Goal: Task Accomplishment & Management: Manage account settings

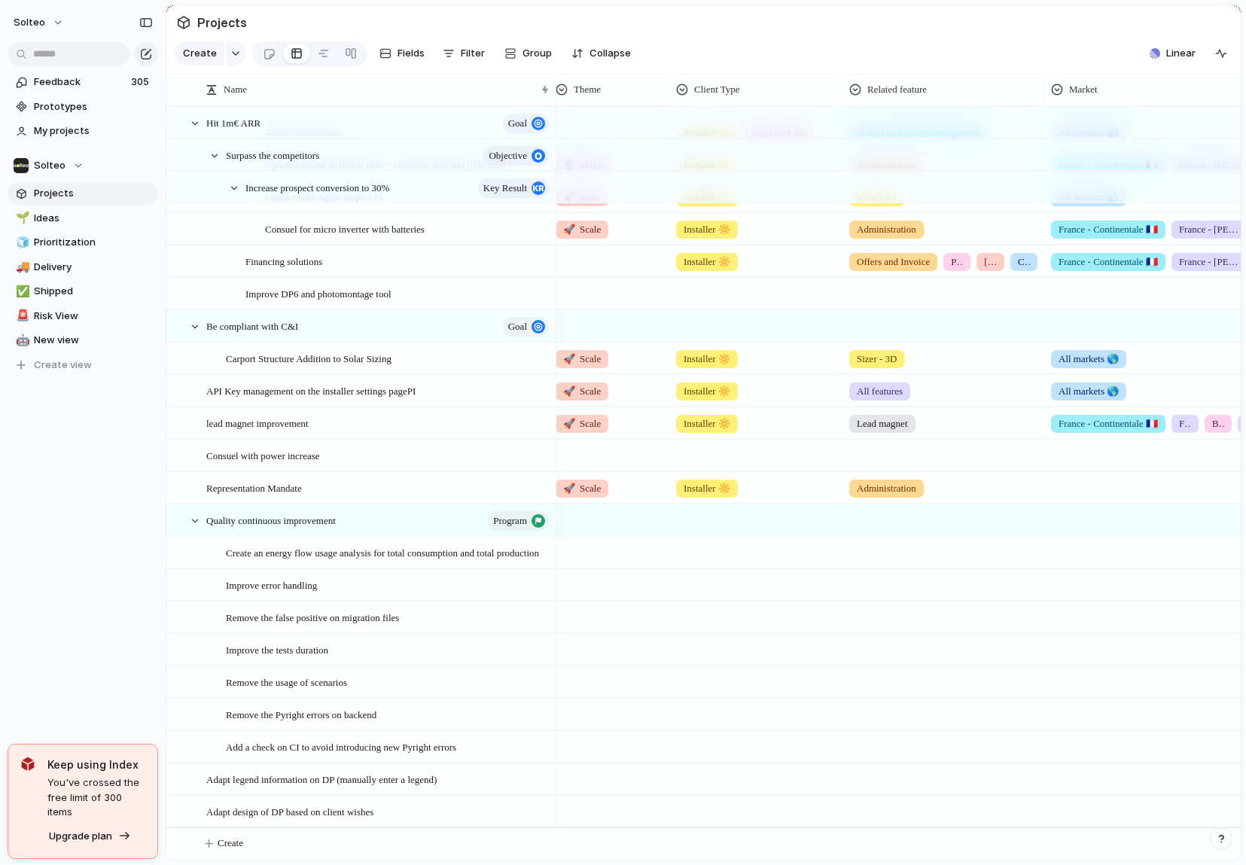
scroll to position [0, 766]
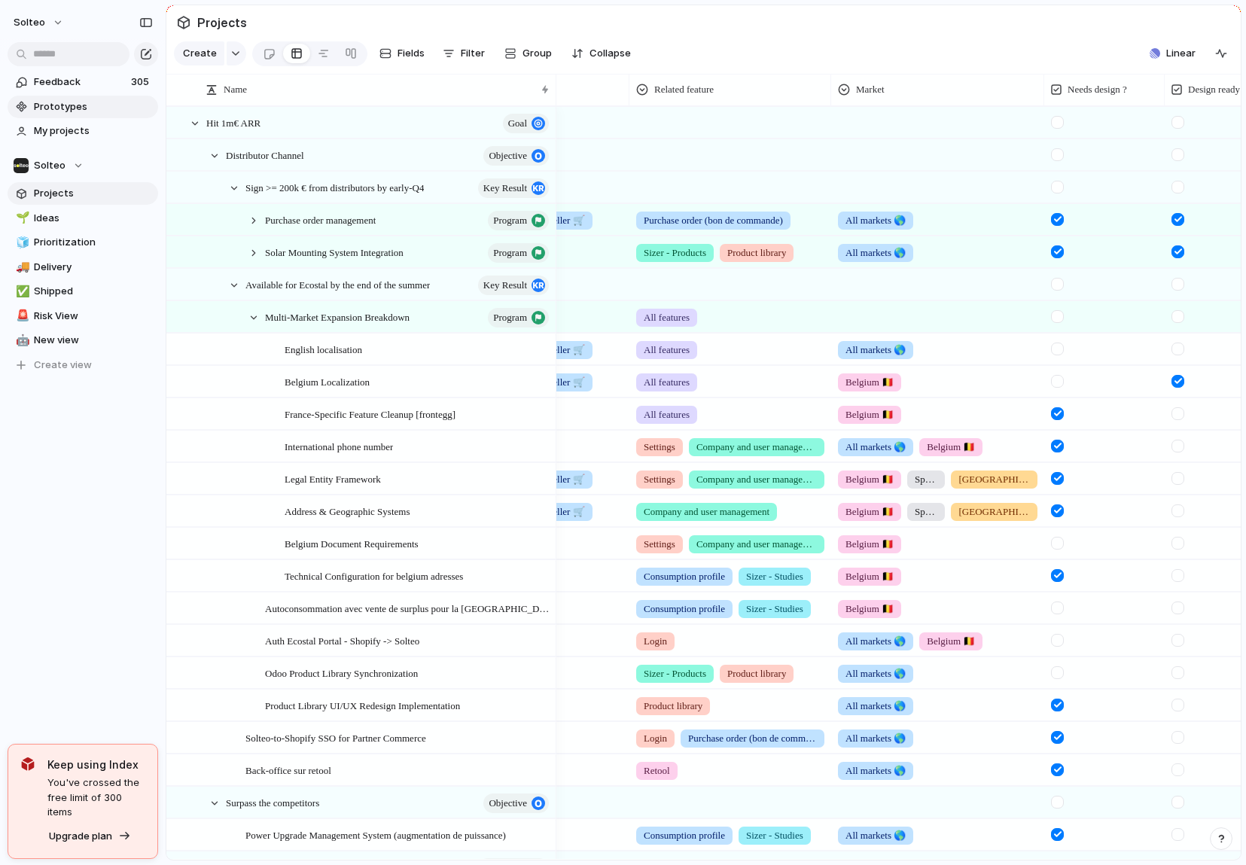
click at [75, 104] on span "Prototypes" at bounding box center [93, 106] width 119 height 15
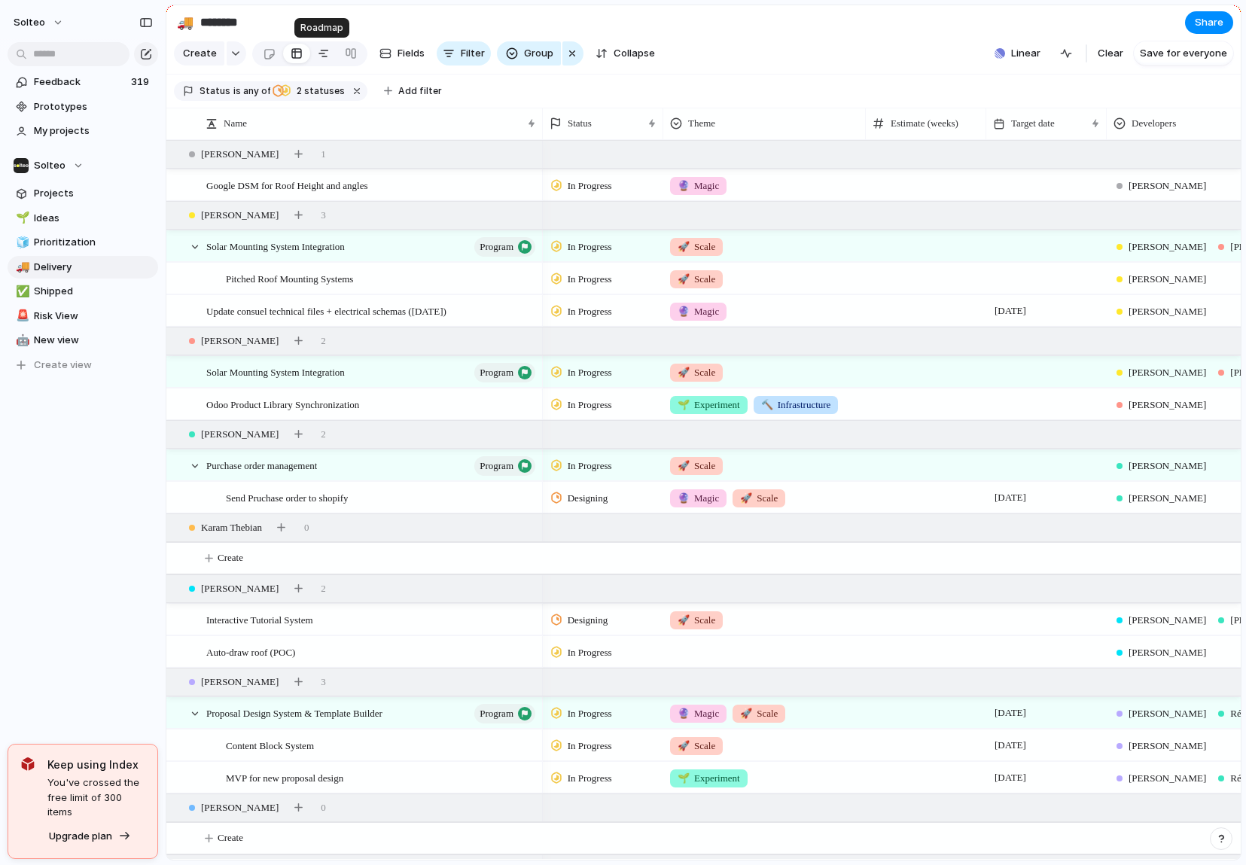
click at [325, 53] on div at bounding box center [324, 53] width 12 height 24
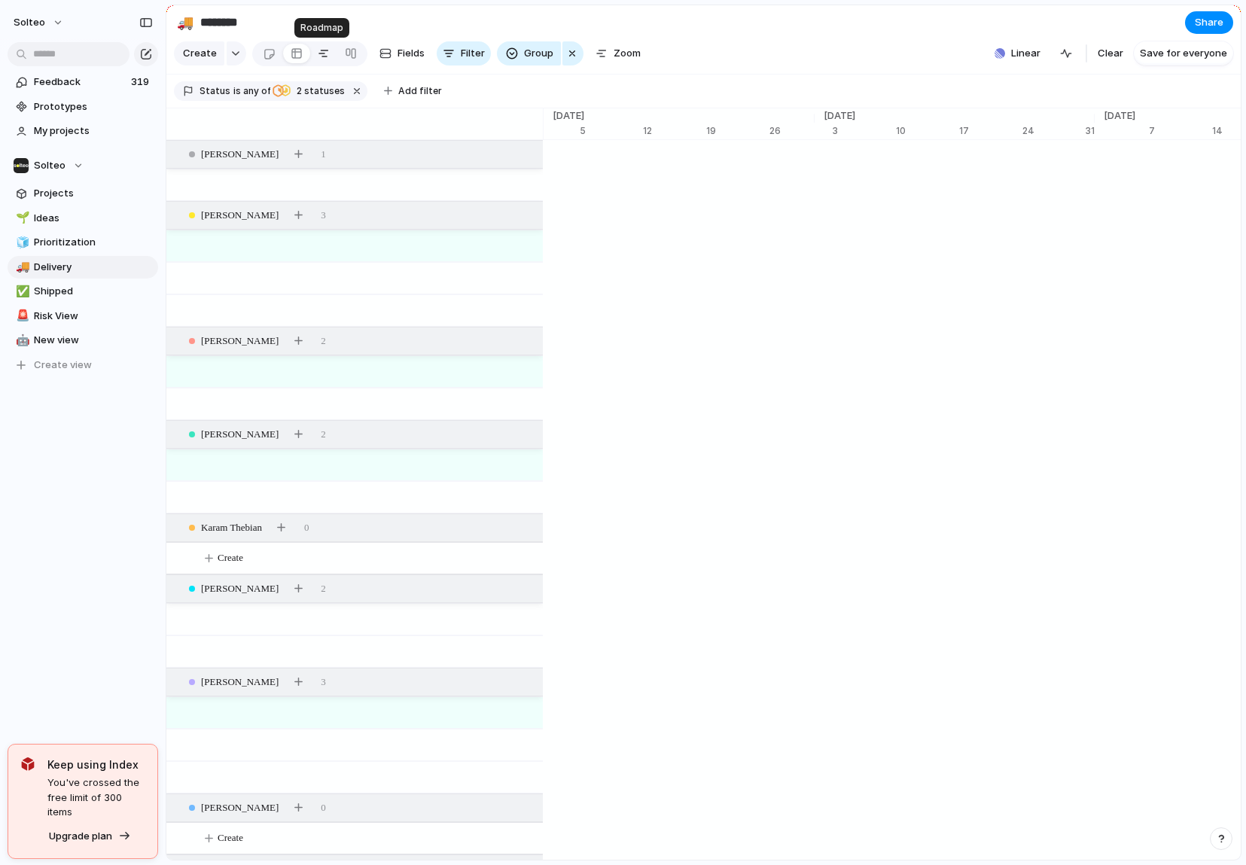
scroll to position [0, 9827]
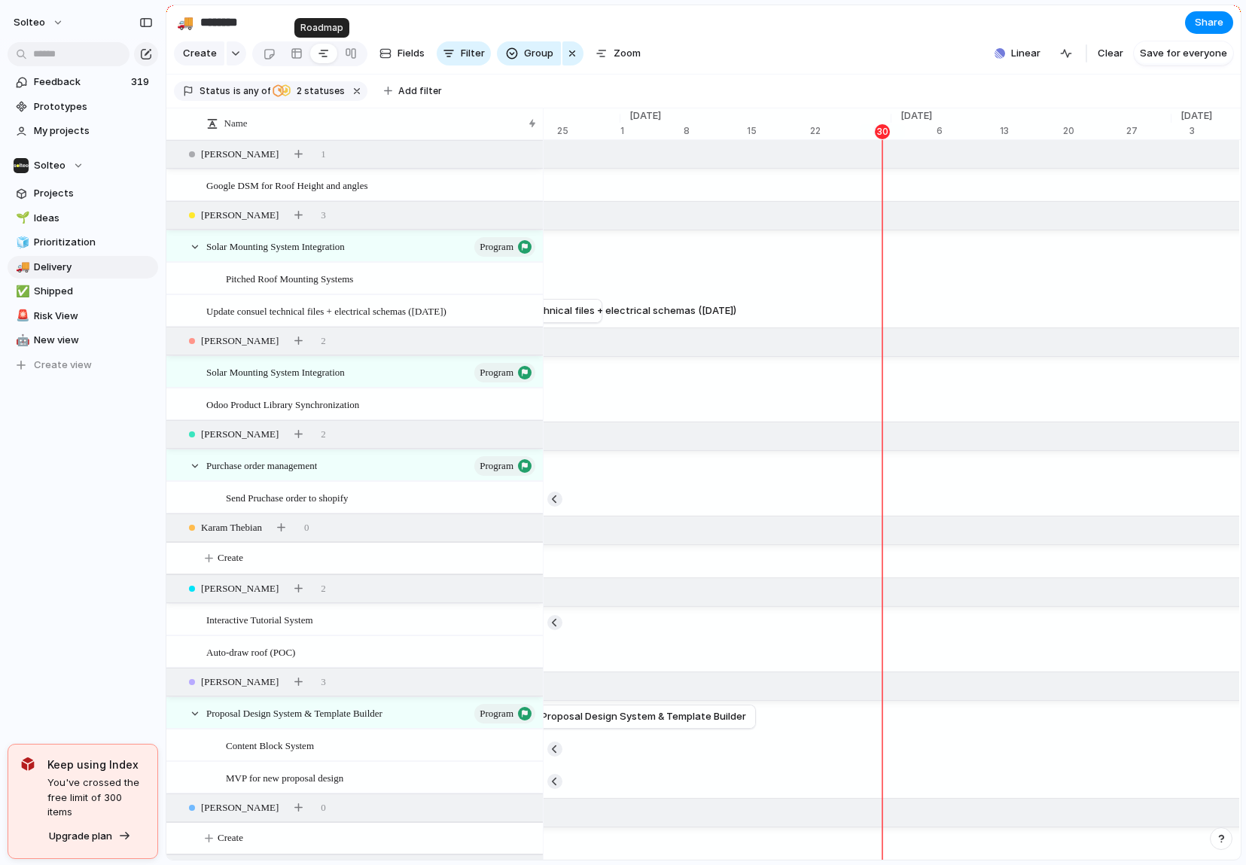
click at [325, 53] on div at bounding box center [324, 53] width 12 height 24
click at [345, 53] on div at bounding box center [351, 53] width 12 height 24
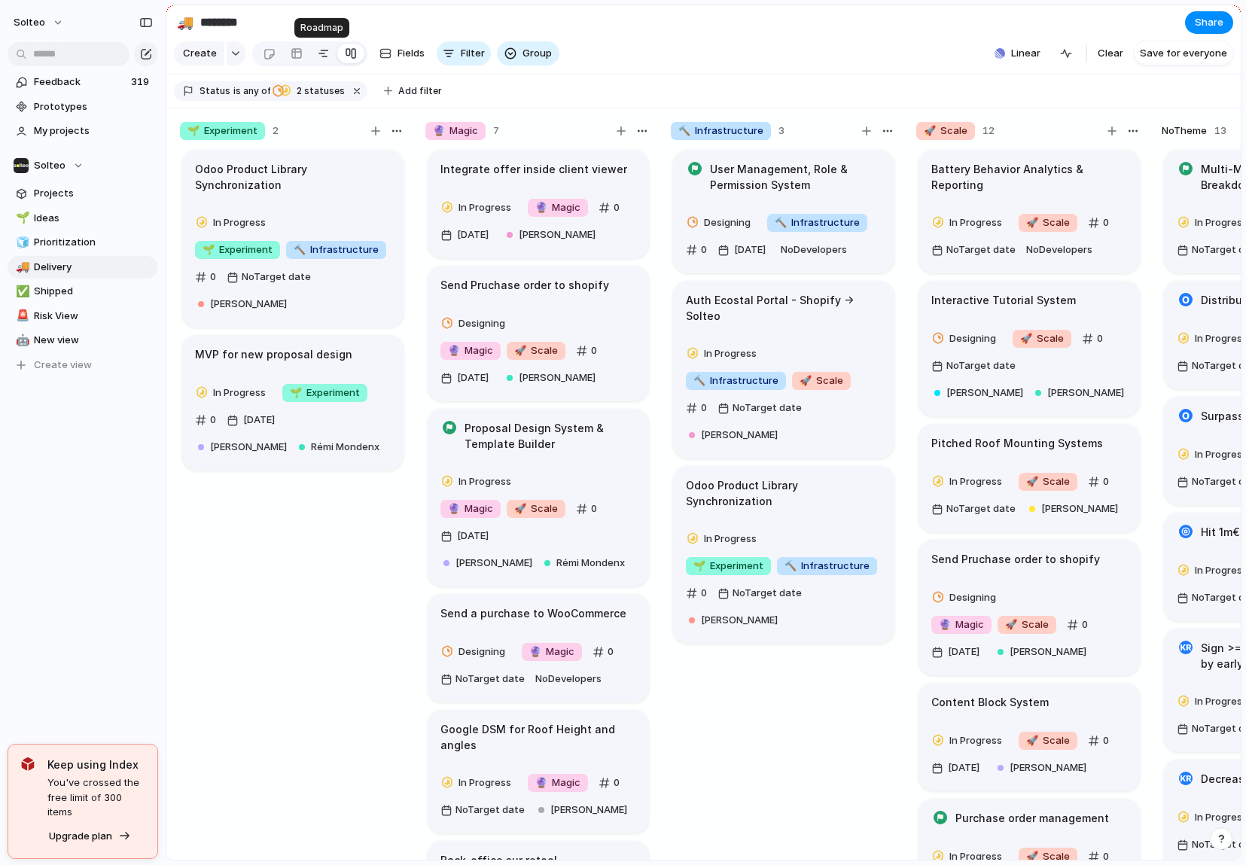
click at [322, 55] on div at bounding box center [324, 53] width 12 height 24
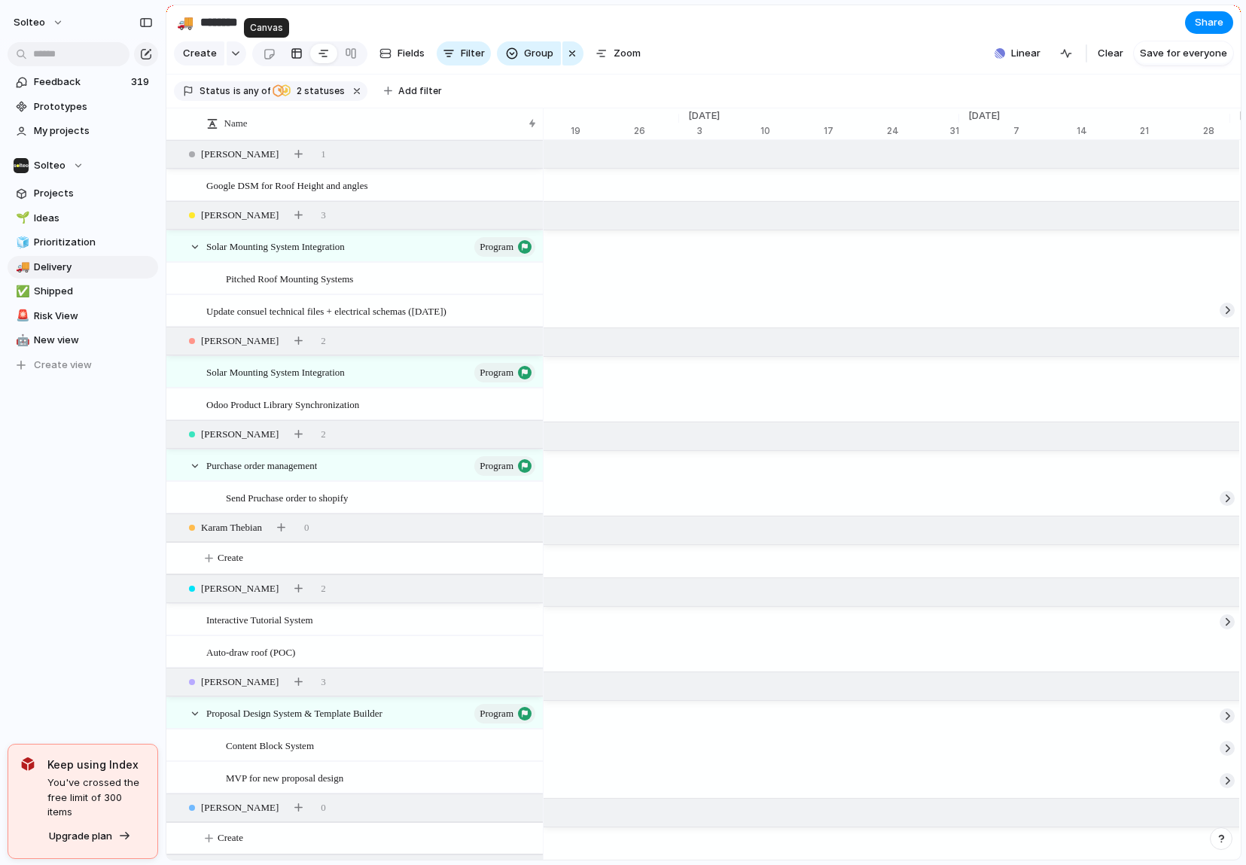
scroll to position [0, 136]
click at [286, 53] on link at bounding box center [296, 53] width 27 height 24
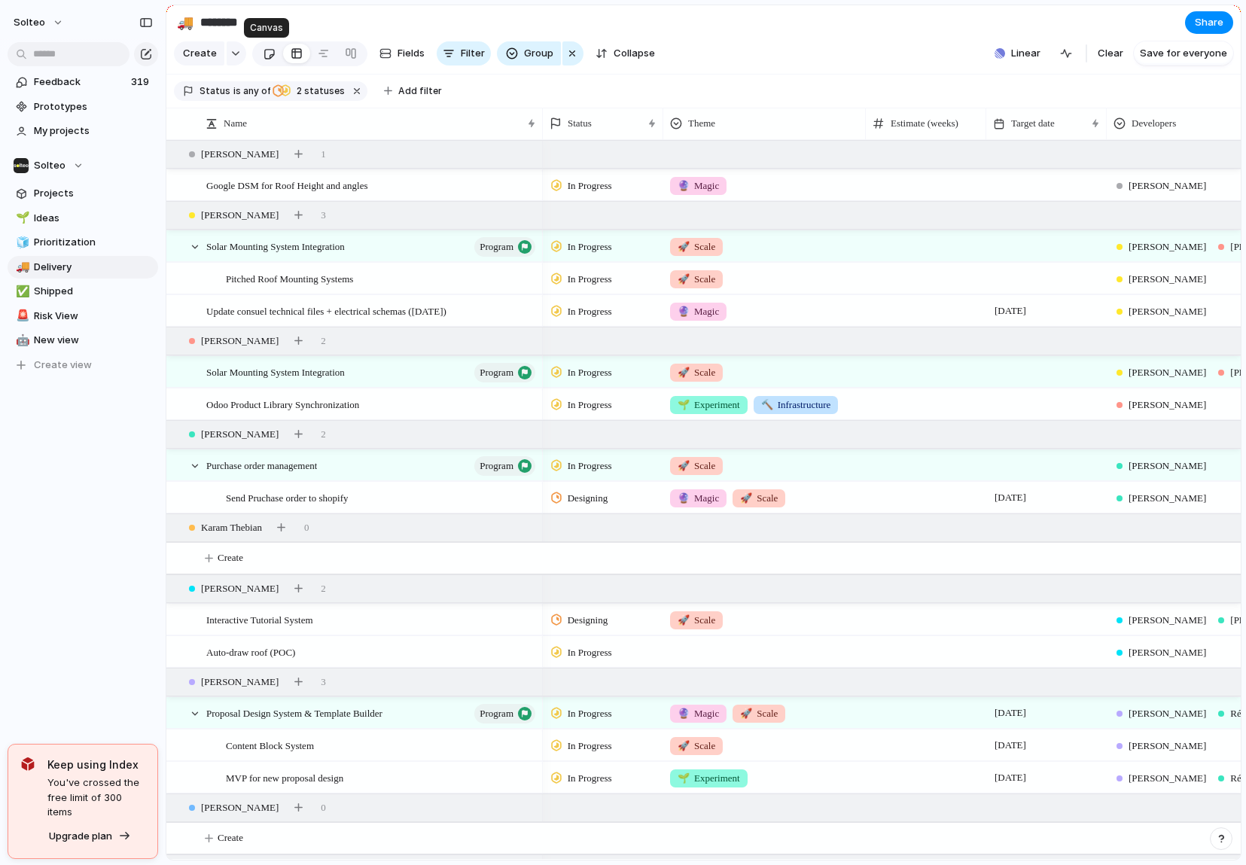
click at [265, 53] on div at bounding box center [269, 53] width 13 height 25
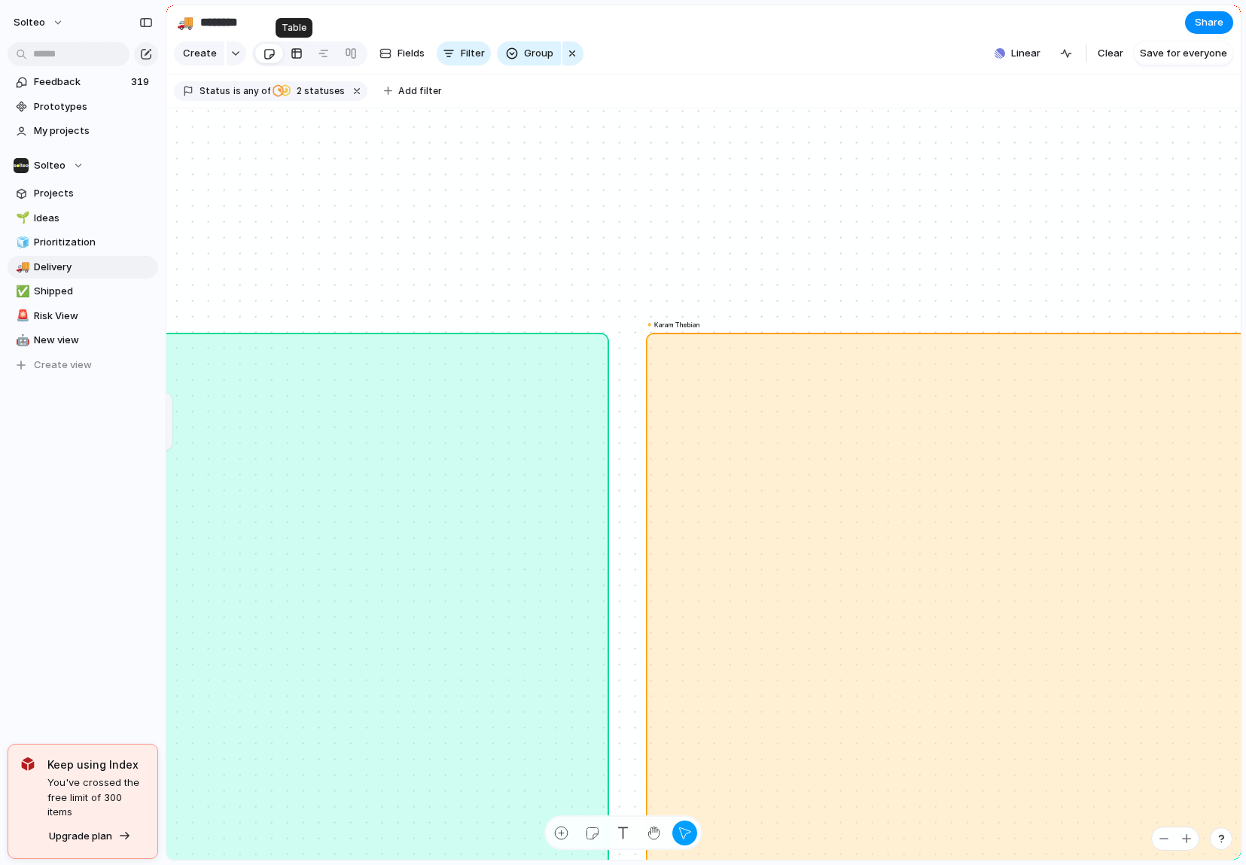
click at [283, 53] on link at bounding box center [296, 53] width 27 height 24
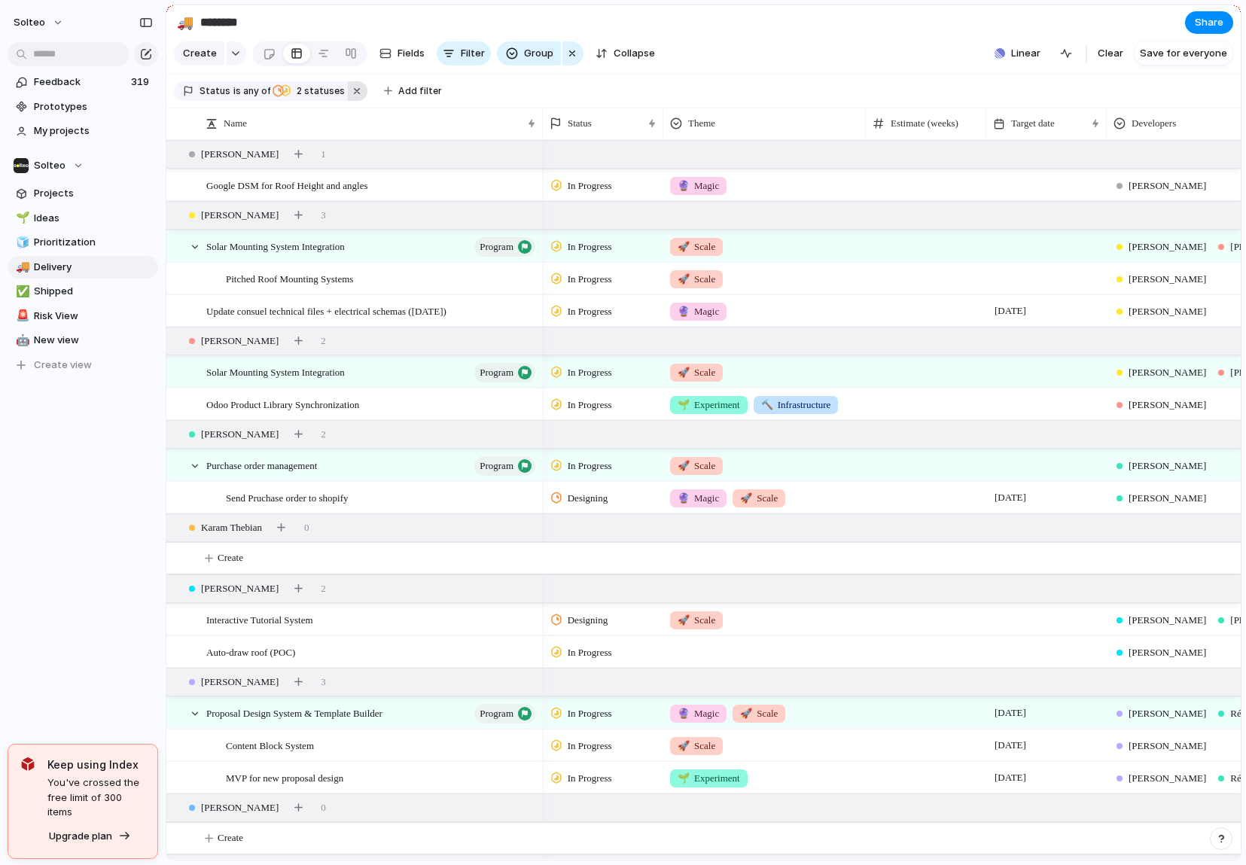
click at [349, 90] on button "button" at bounding box center [358, 91] width 20 height 20
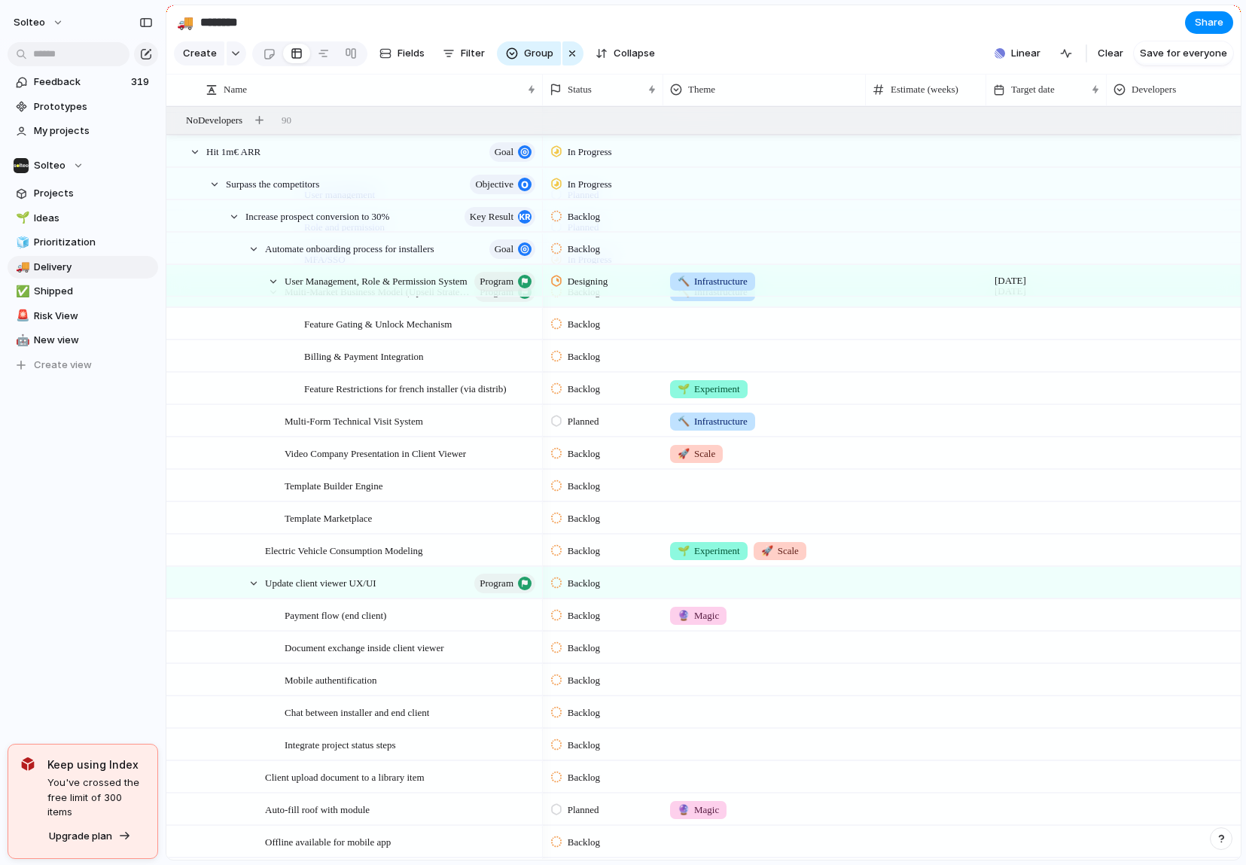
scroll to position [1708, 0]
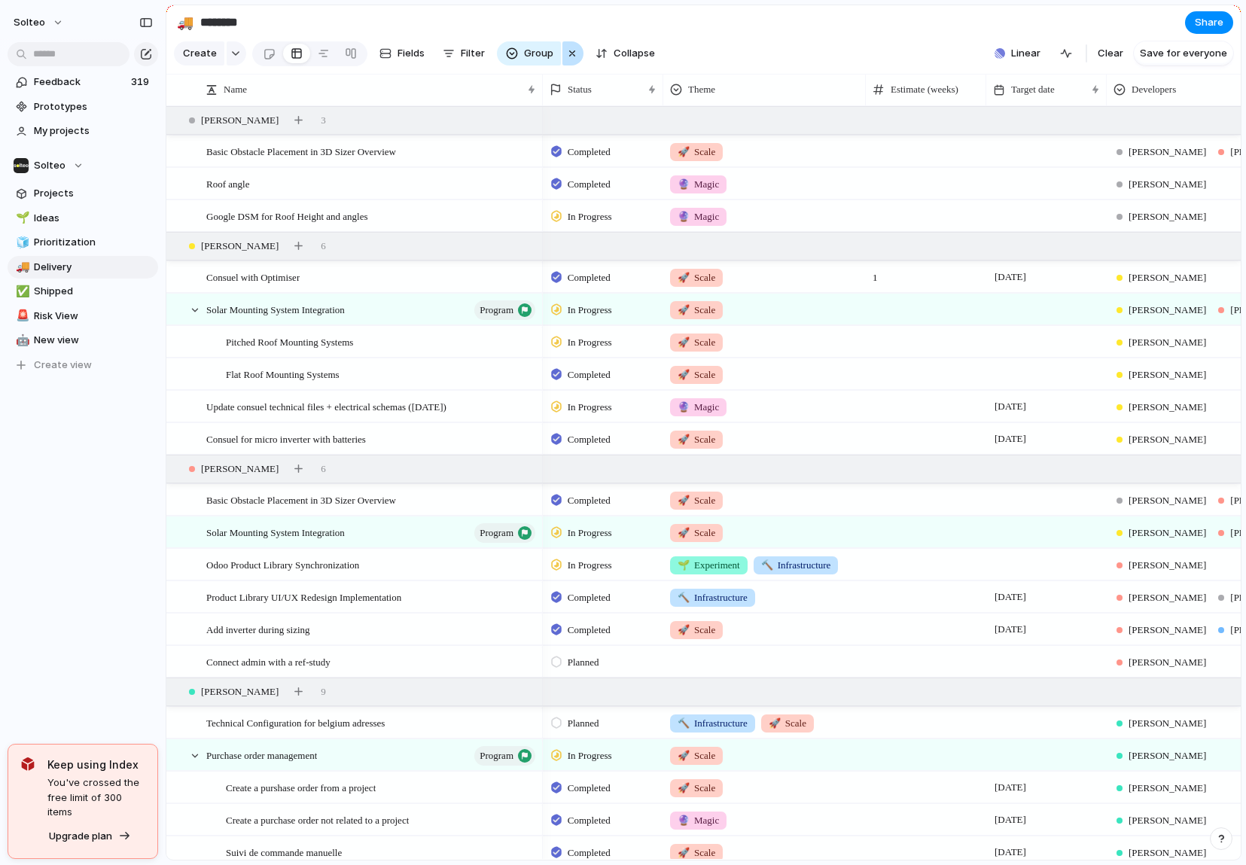
click at [566, 53] on div "button" at bounding box center [572, 53] width 12 height 18
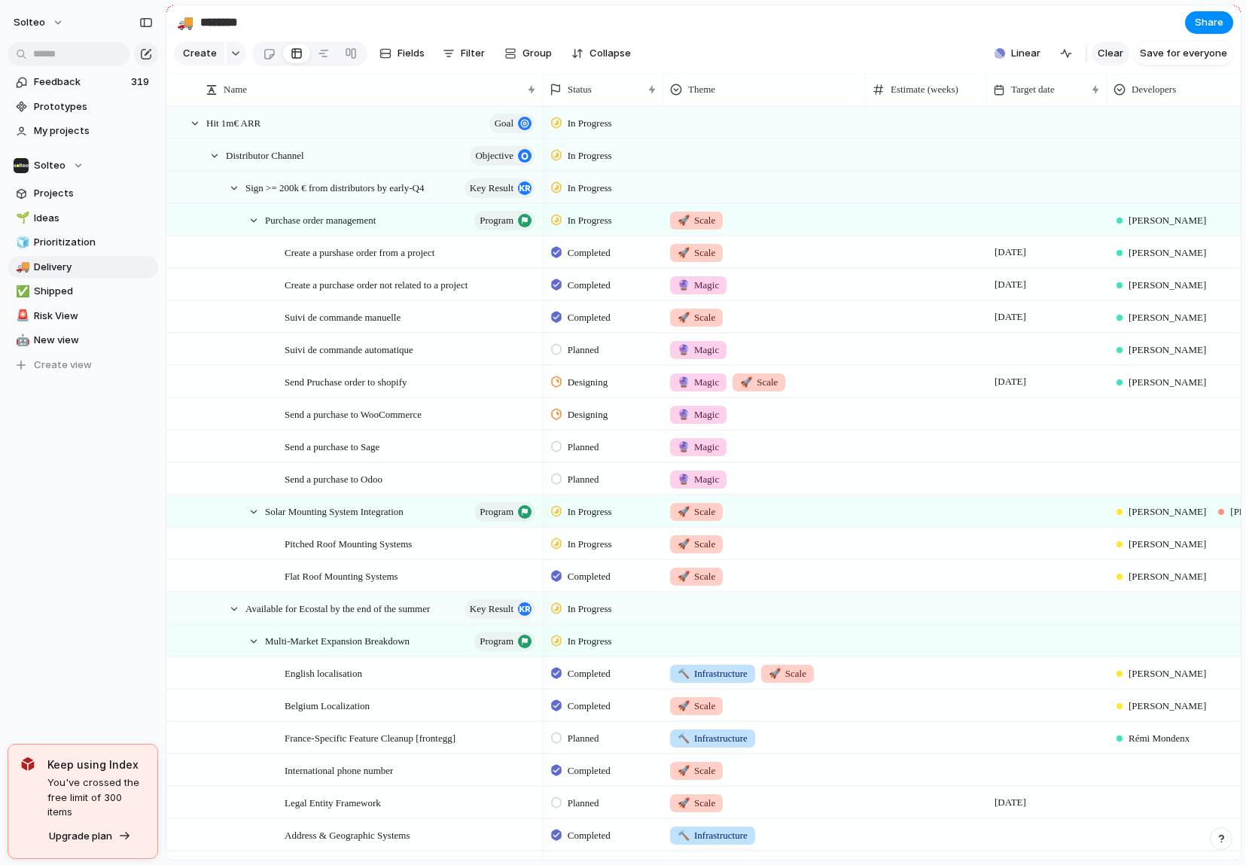
click at [1115, 49] on span "Clear" at bounding box center [1111, 53] width 26 height 15
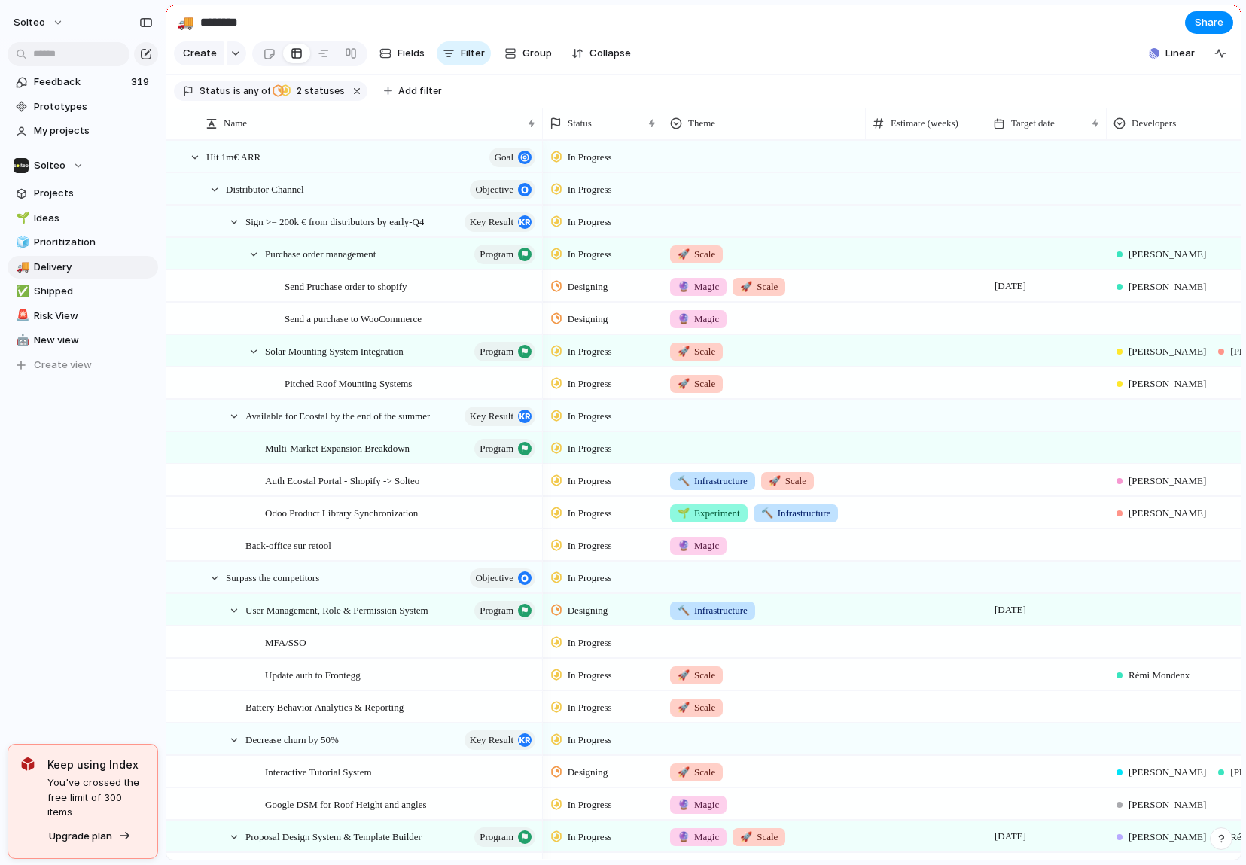
click at [590, 291] on span "Designing" at bounding box center [588, 286] width 40 height 15
click at [611, 471] on span "Completed" at bounding box center [594, 478] width 53 height 15
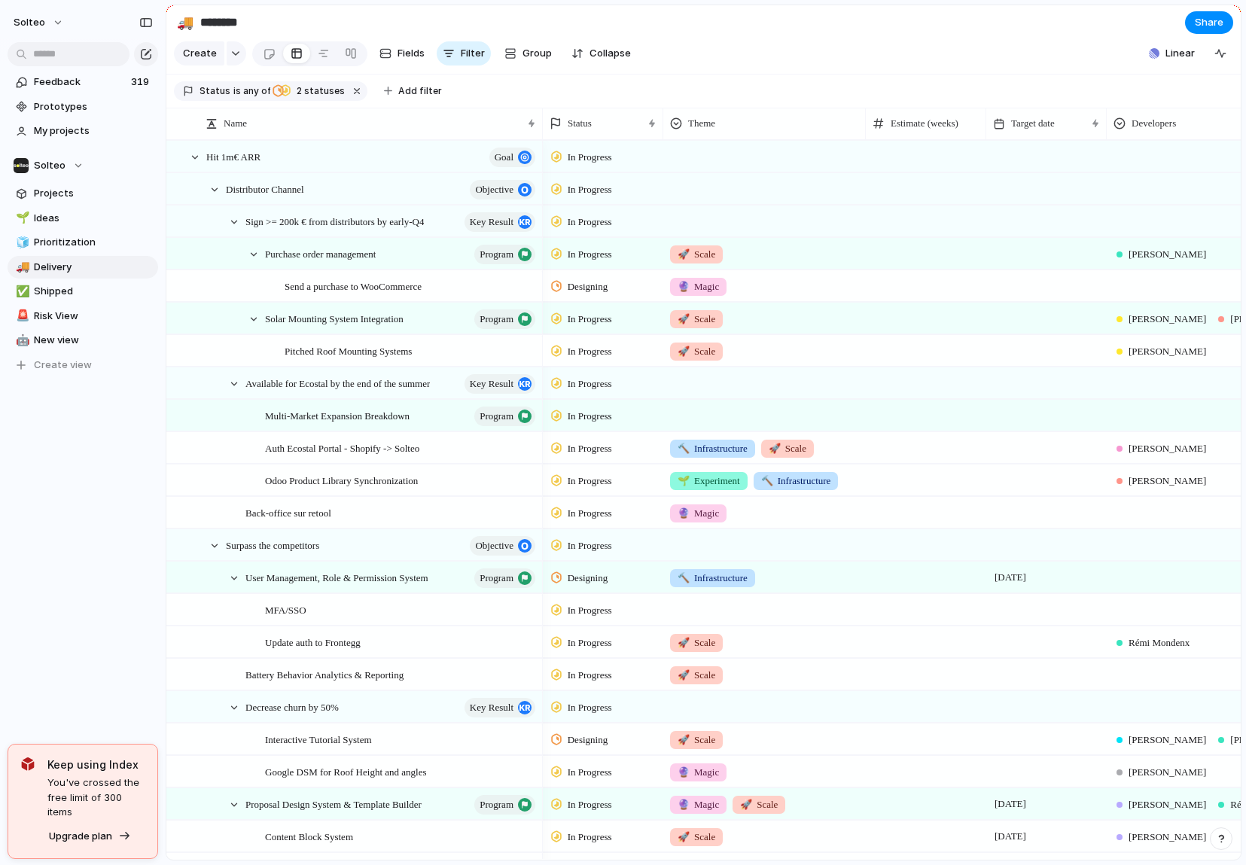
click at [612, 344] on span "In Progress" at bounding box center [590, 351] width 44 height 15
click at [601, 545] on span "Completed" at bounding box center [594, 543] width 53 height 15
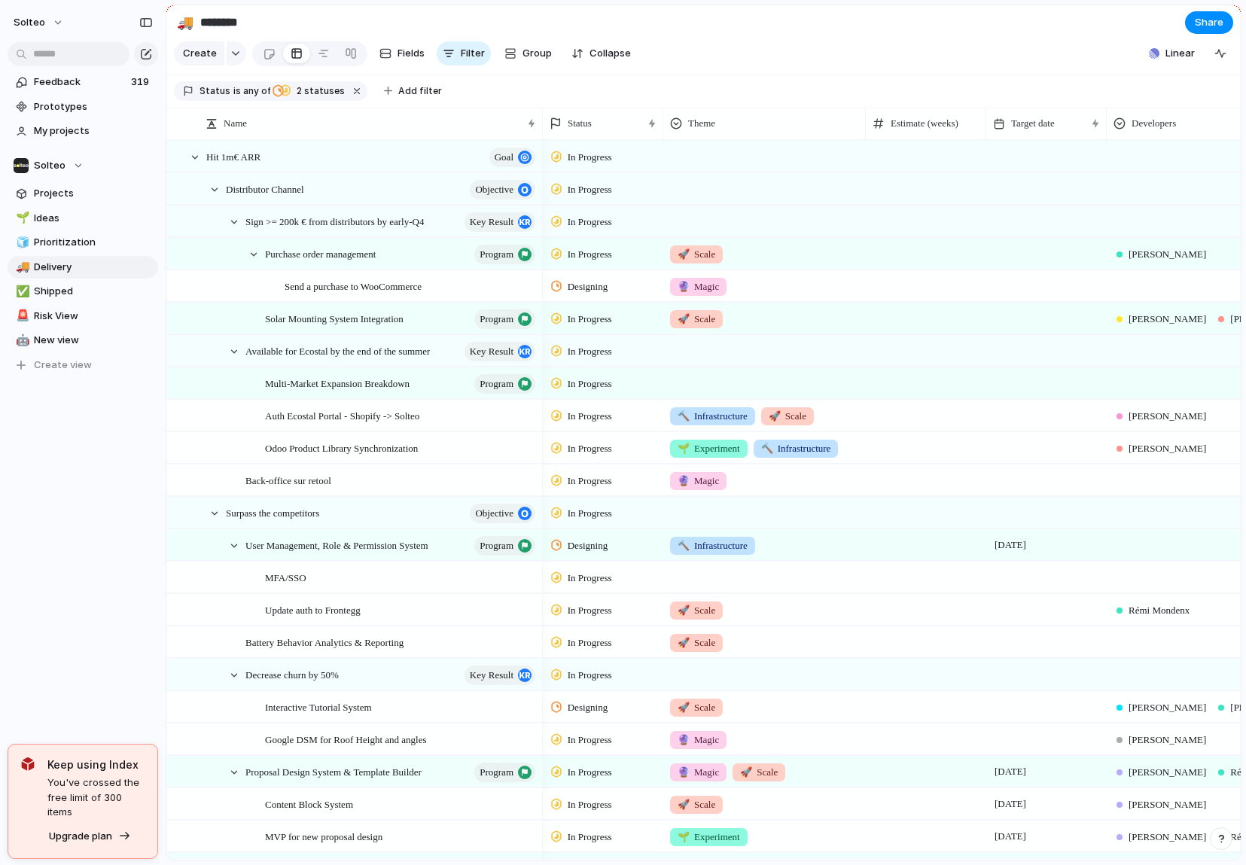
click at [607, 414] on span "In Progress" at bounding box center [590, 416] width 44 height 15
click at [458, 420] on div "Backlog Planned Paused Designing In Progress Completed Canceled" at bounding box center [623, 432] width 1246 height 865
click at [617, 446] on div "In Progress" at bounding box center [584, 449] width 66 height 18
click at [604, 643] on span "Completed" at bounding box center [594, 640] width 53 height 15
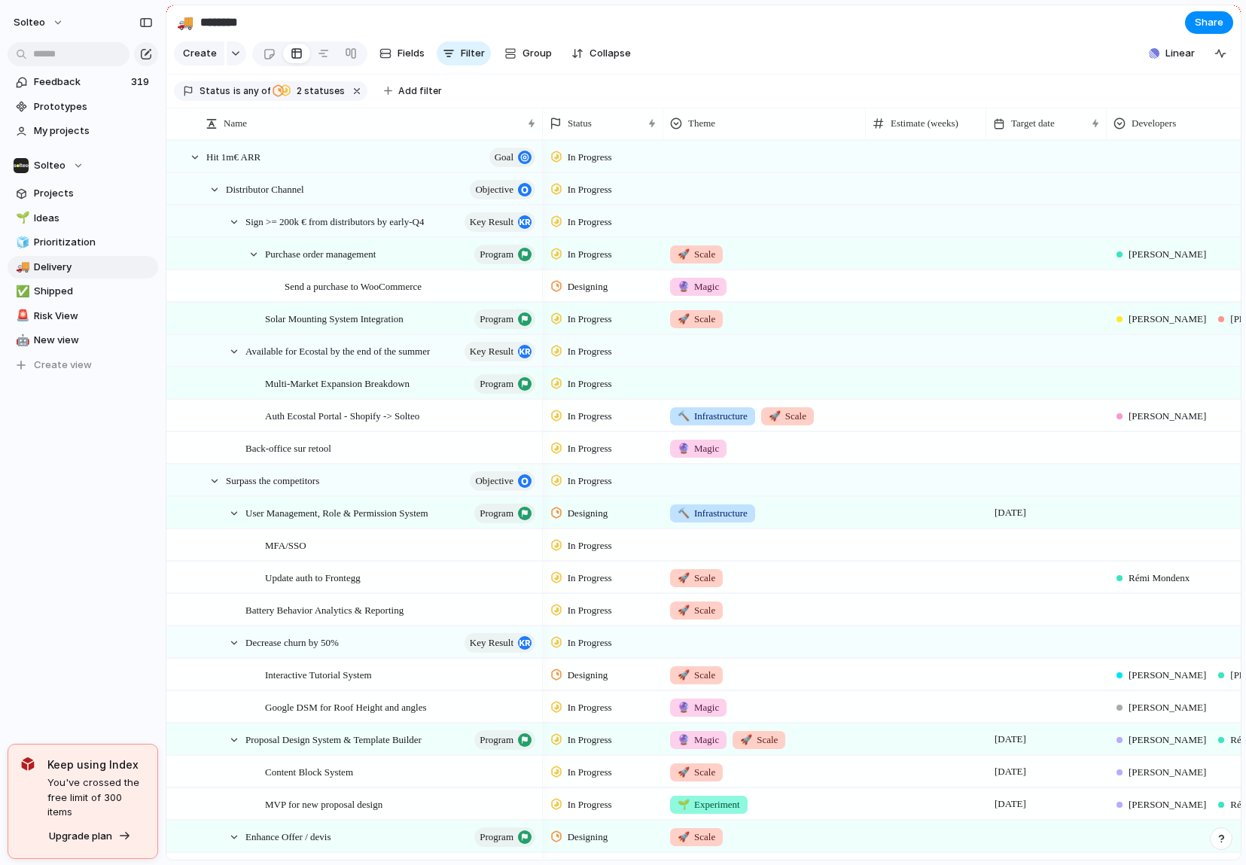
click at [612, 546] on span "In Progress" at bounding box center [590, 545] width 44 height 15
click at [621, 733] on li "Completed" at bounding box center [608, 738] width 123 height 26
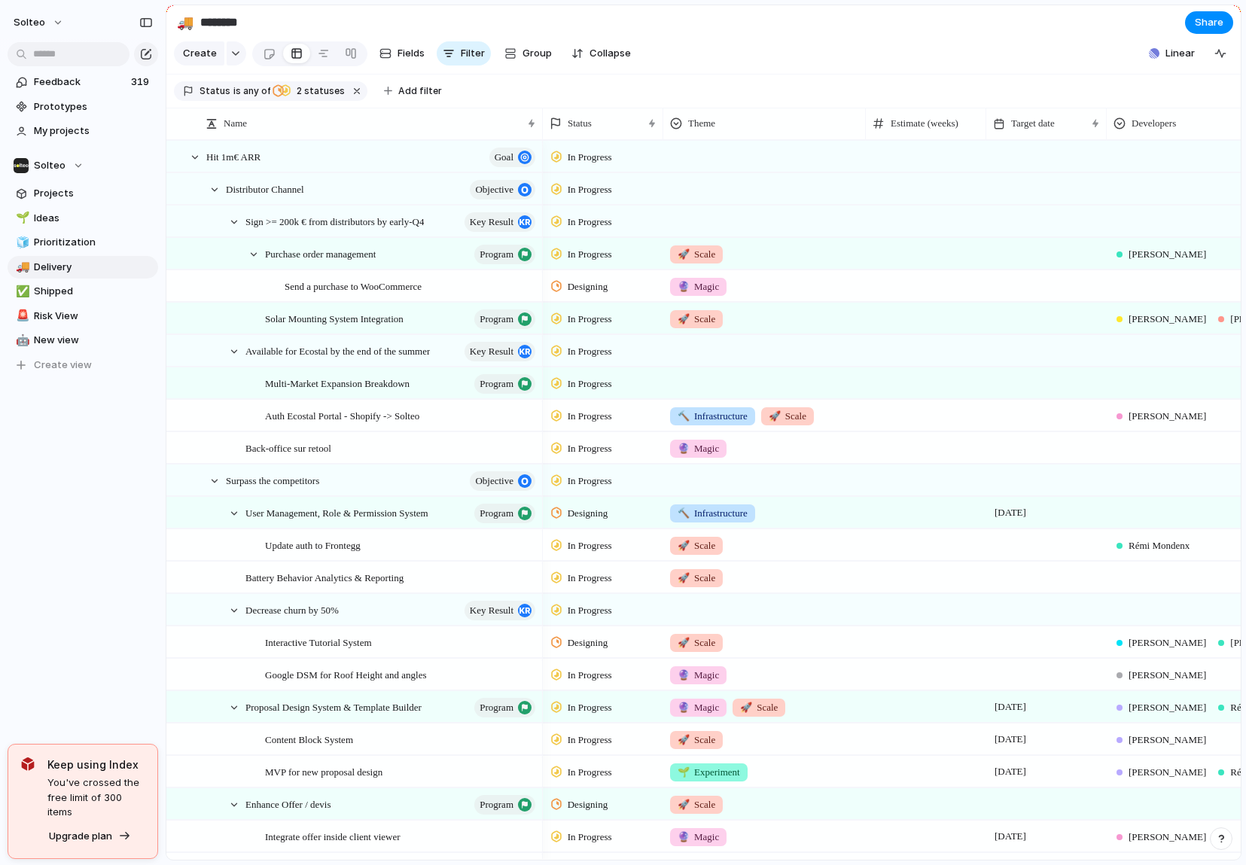
click at [603, 544] on span "In Progress" at bounding box center [590, 545] width 44 height 15
click at [595, 739] on span "Completed" at bounding box center [594, 737] width 53 height 15
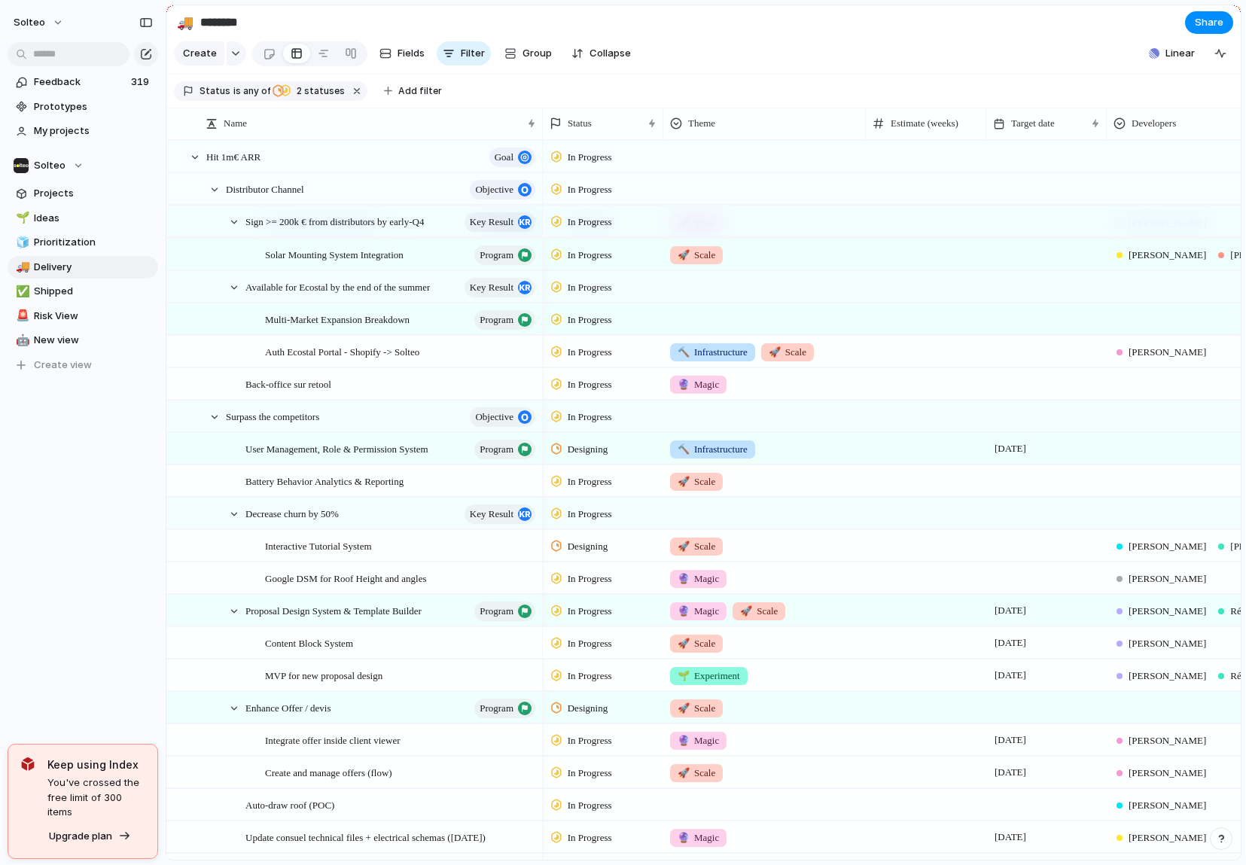
click at [611, 643] on span "In Progress" at bounding box center [590, 643] width 44 height 15
click at [601, 694] on span "Backlog" at bounding box center [587, 690] width 38 height 15
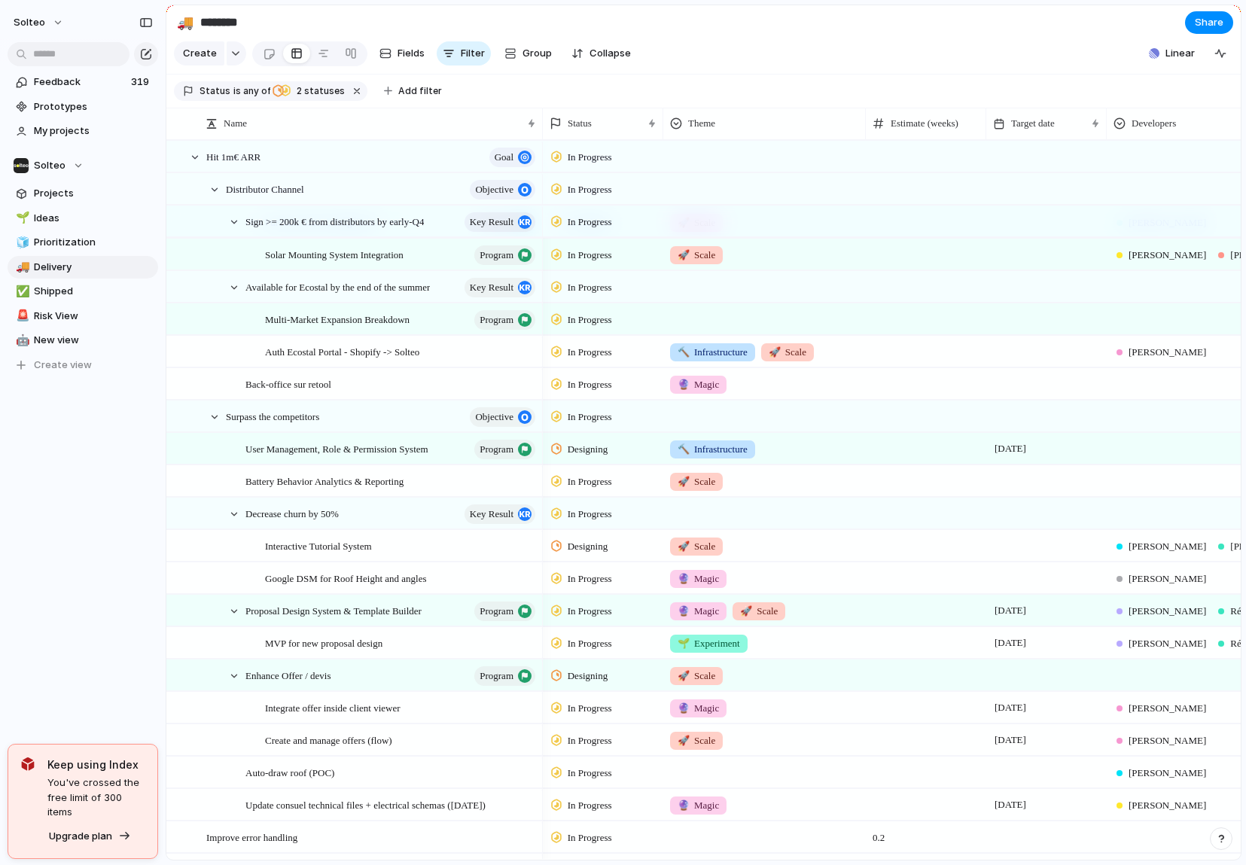
click at [594, 642] on span "In Progress" at bounding box center [590, 643] width 44 height 15
click at [392, 612] on span "Proposal Design System & Template Builder" at bounding box center [333, 610] width 176 height 17
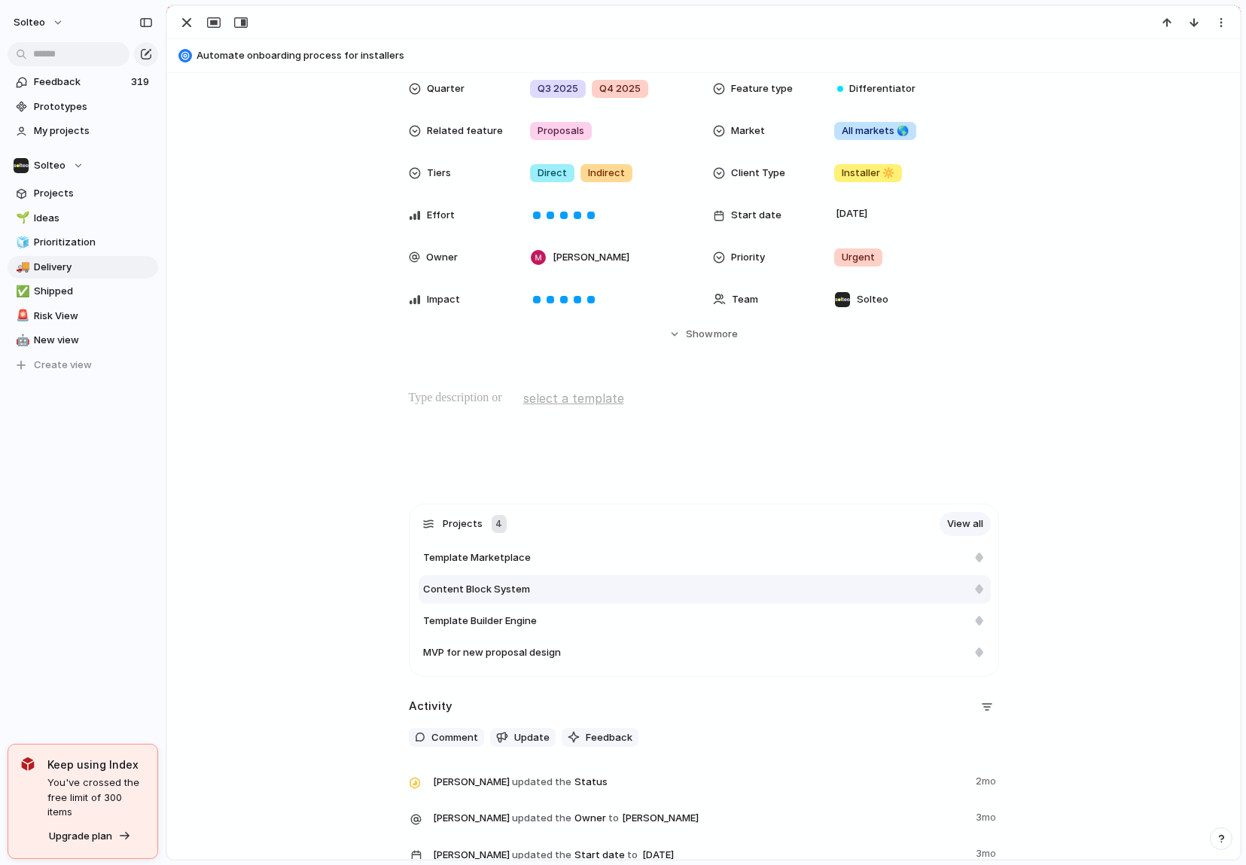
scroll to position [221, 0]
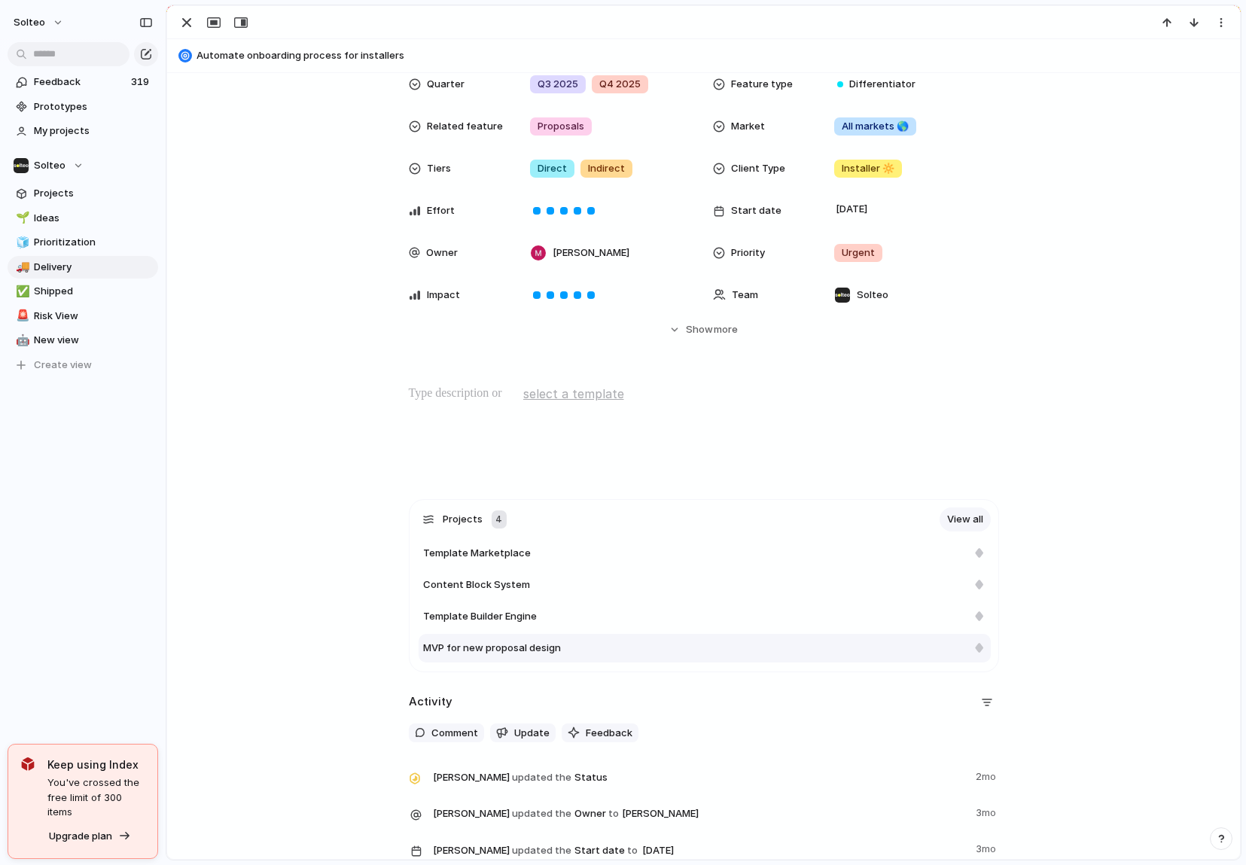
click at [505, 642] on span "MVP for new proposal design" at bounding box center [492, 648] width 138 height 15
type textarea "**********"
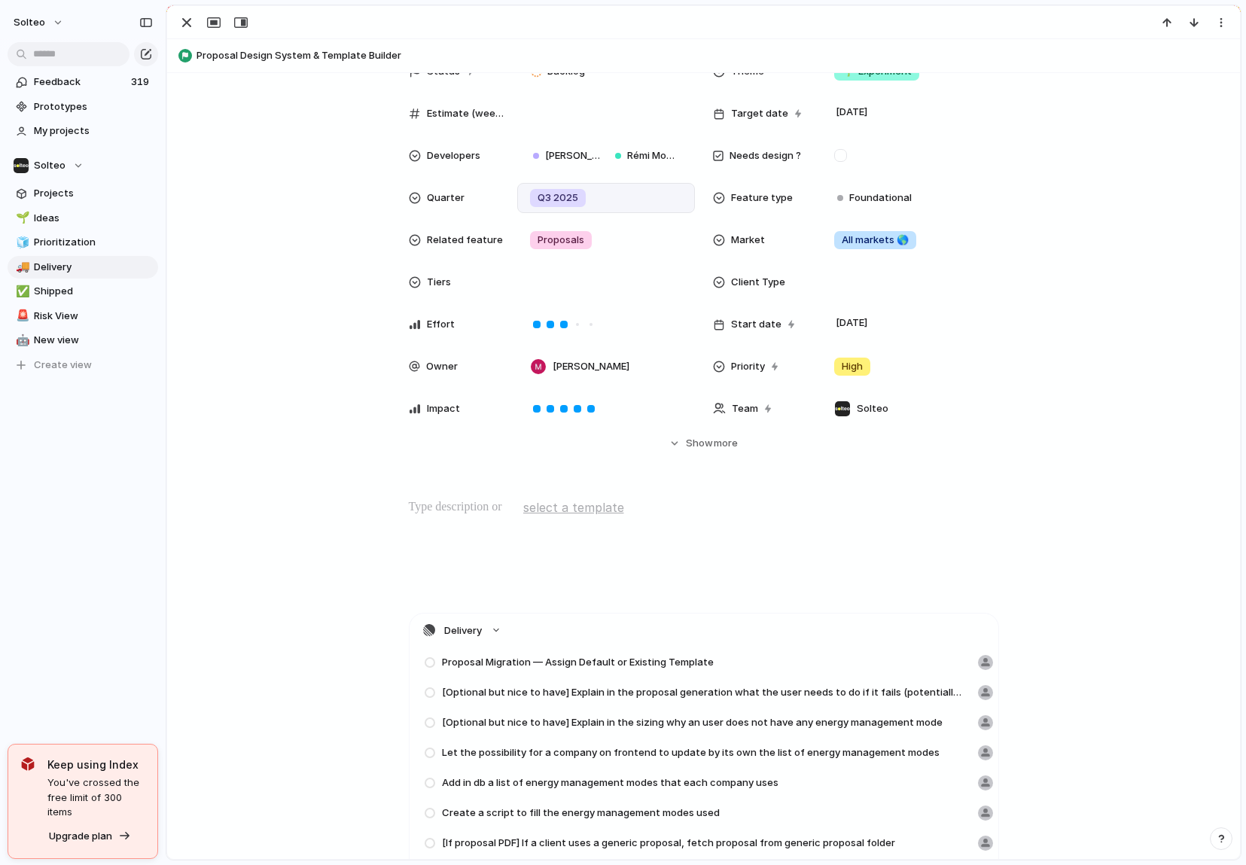
scroll to position [36, 0]
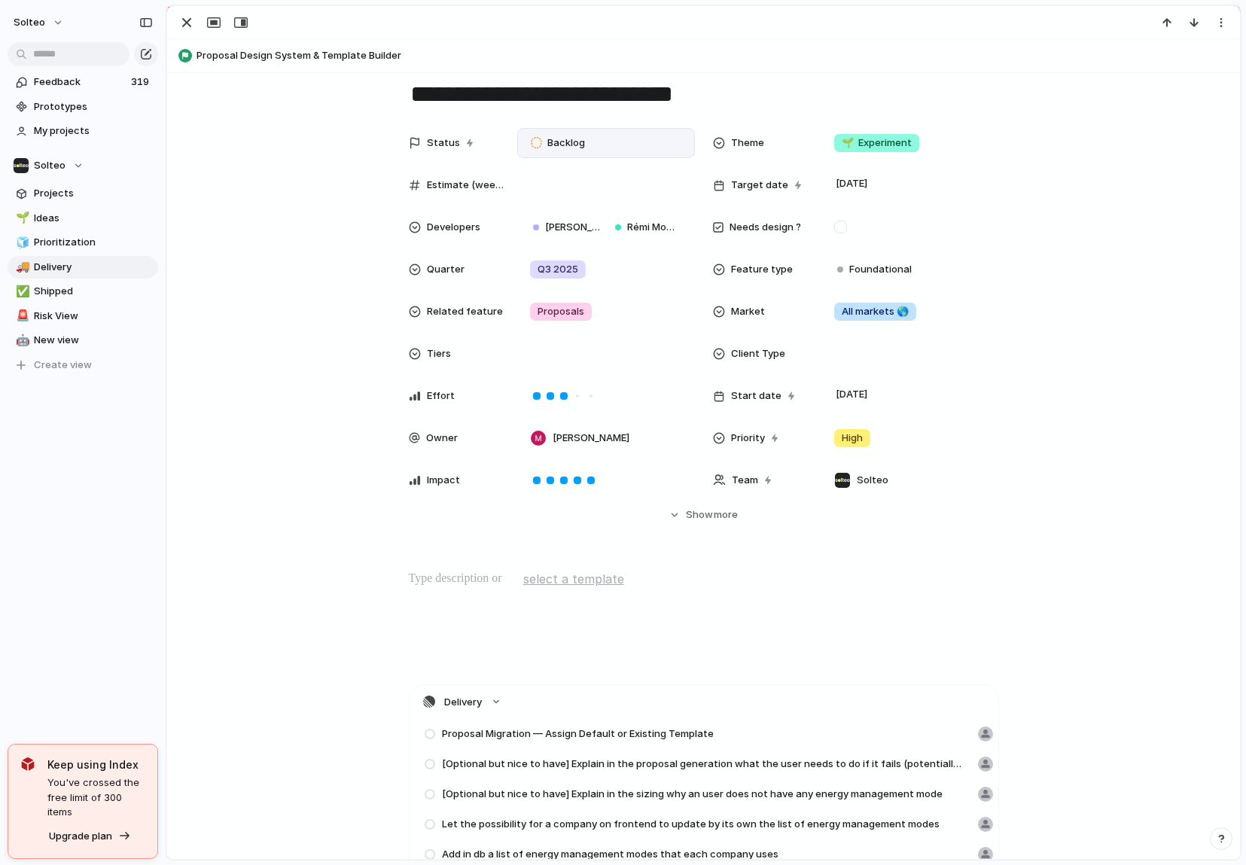
click at [570, 147] on span "Backlog" at bounding box center [566, 143] width 38 height 15
click at [592, 338] on span "Completed" at bounding box center [574, 335] width 53 height 15
click at [189, 24] on div "button" at bounding box center [187, 23] width 18 height 18
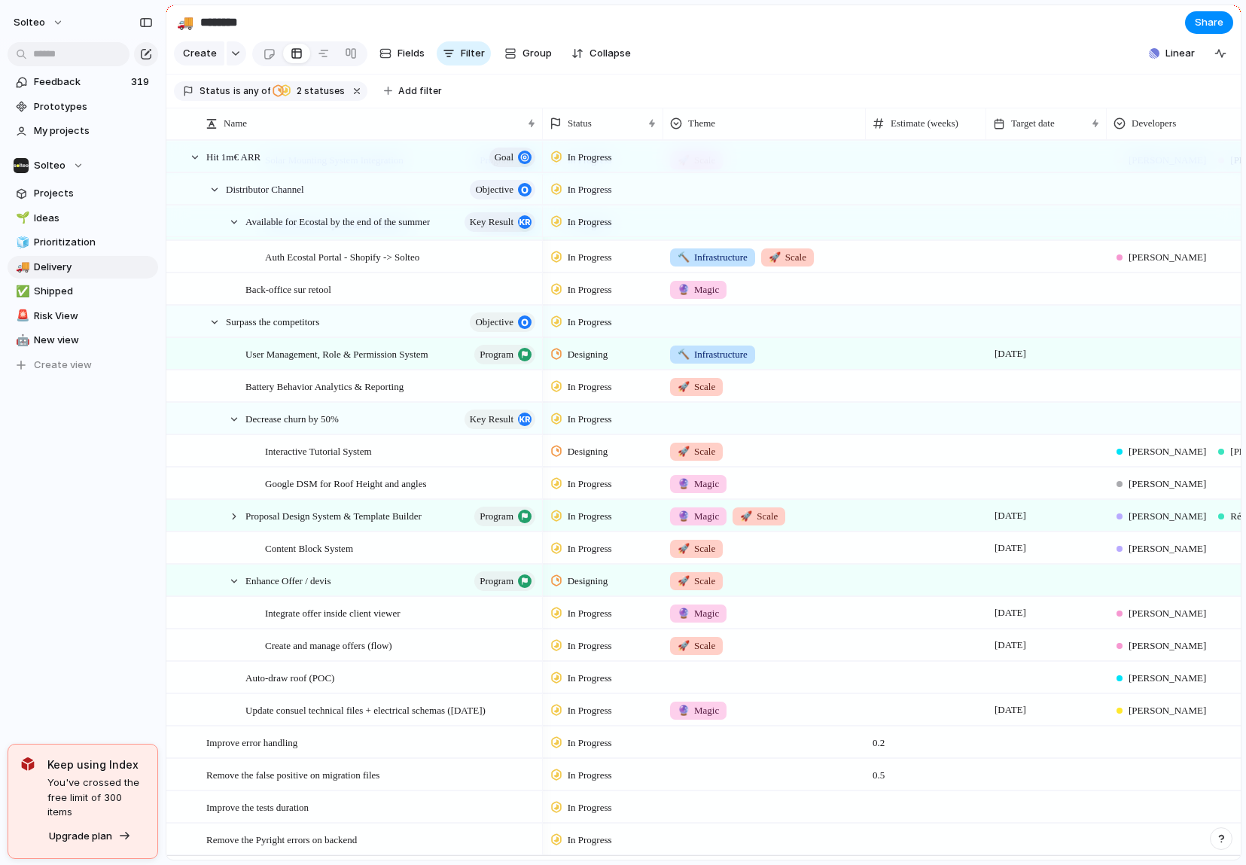
scroll to position [187, 0]
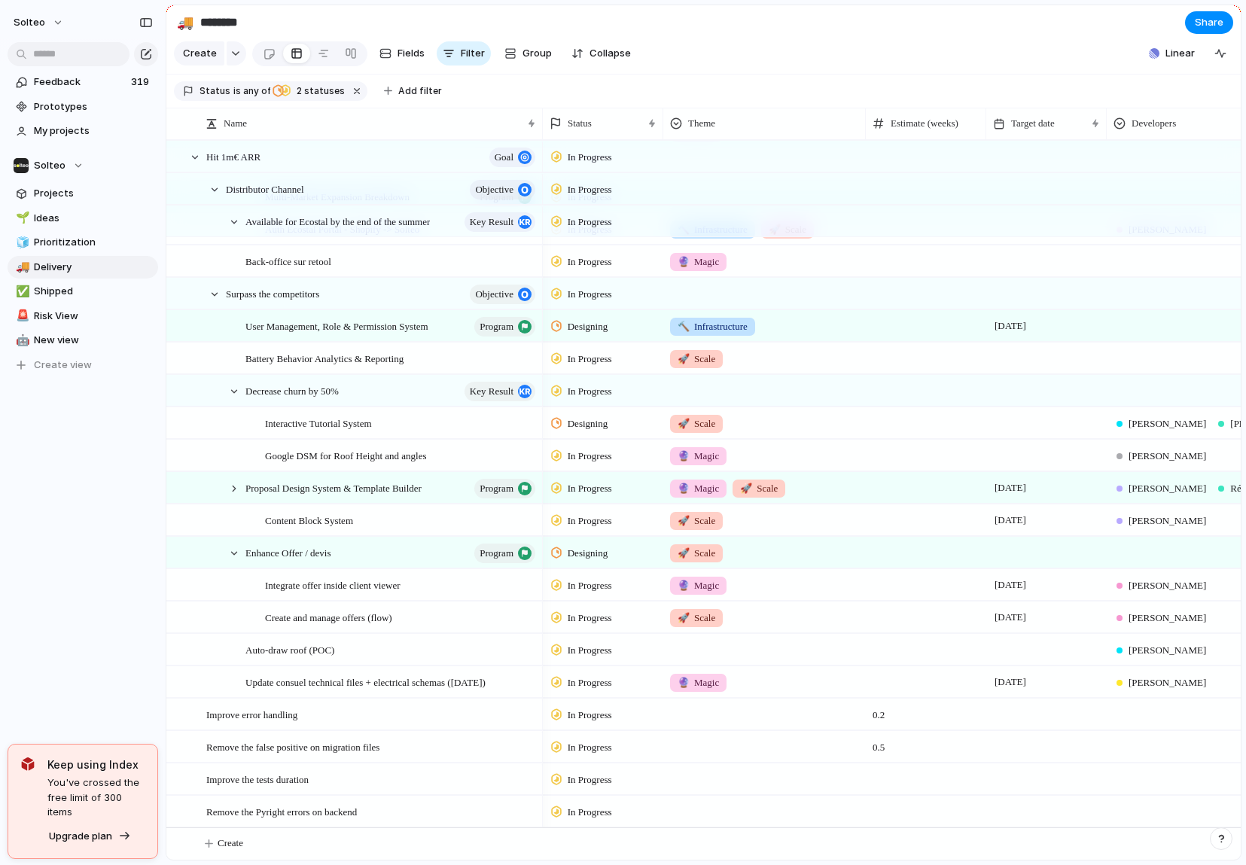
click at [586, 653] on span "In Progress" at bounding box center [590, 650] width 44 height 15
click at [609, 743] on li "Paused" at bounding box center [608, 742] width 123 height 26
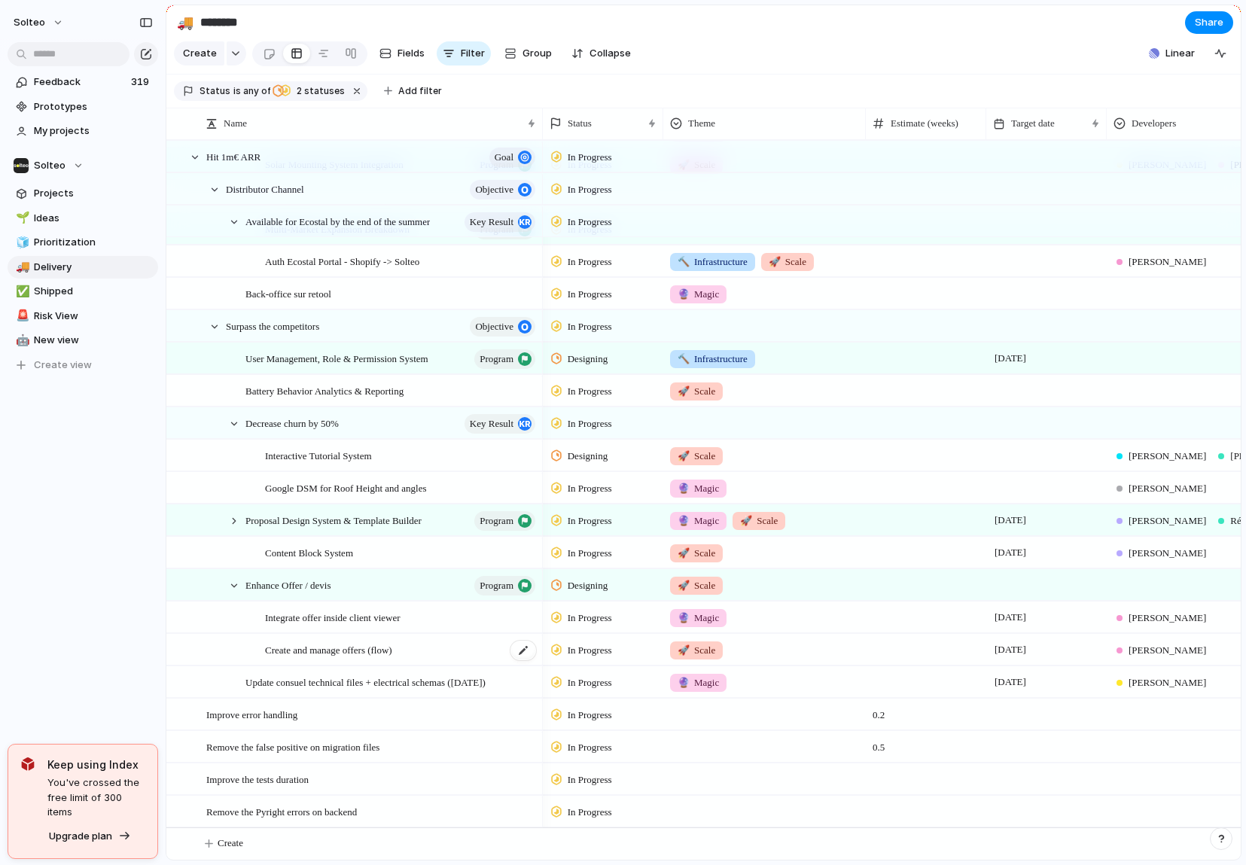
click at [392, 644] on span "Create and manage offers (flow)" at bounding box center [328, 649] width 127 height 17
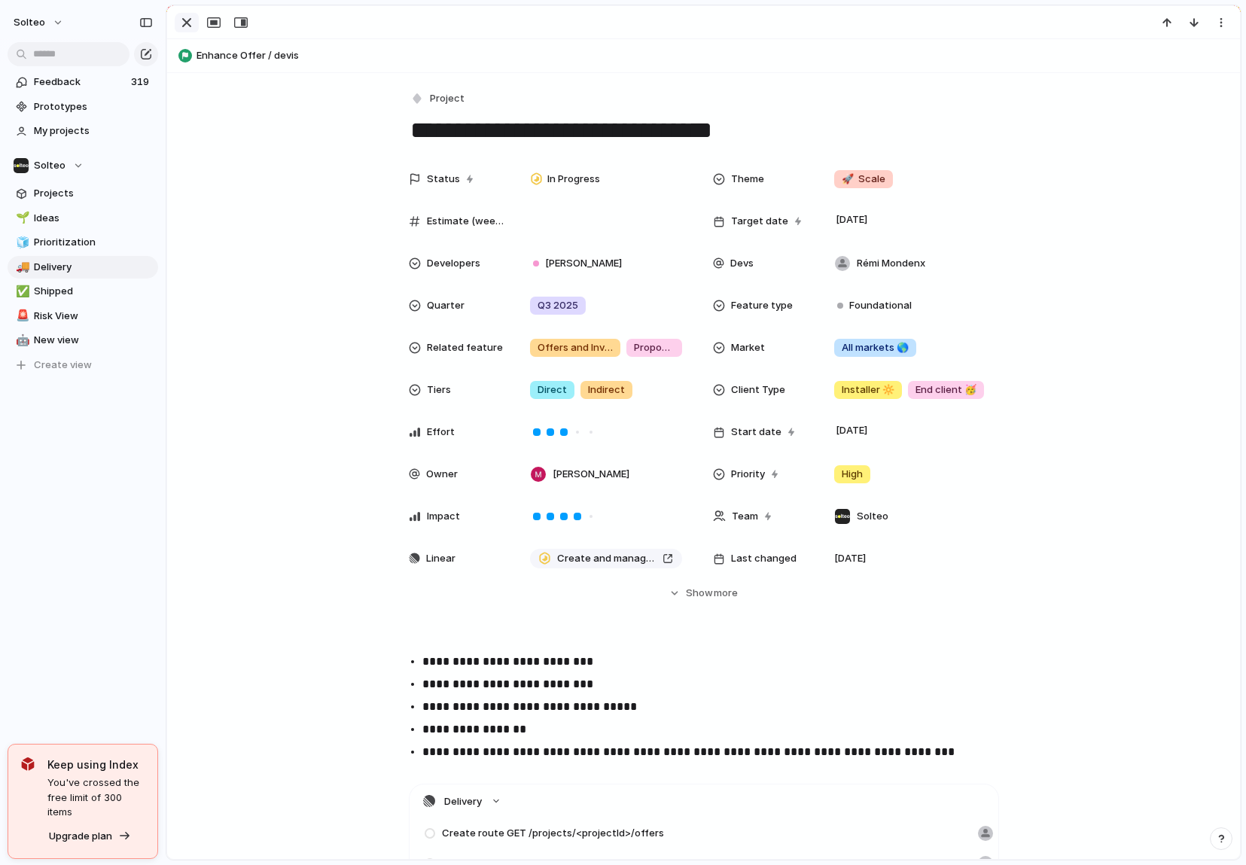
click at [189, 22] on div "button" at bounding box center [187, 23] width 18 height 18
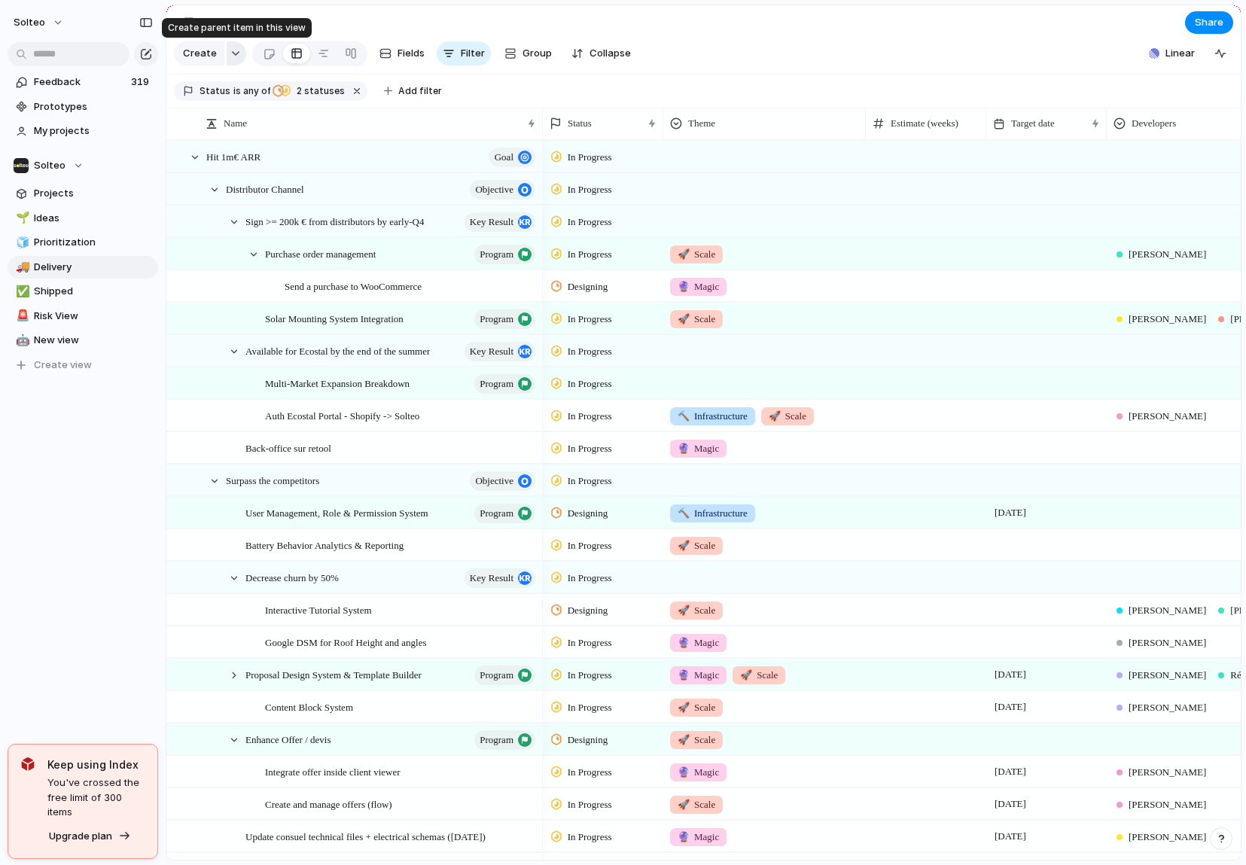
click at [236, 53] on div "button" at bounding box center [235, 53] width 11 height 6
click at [236, 53] on div "Launch Initiative Goal Objective Key result Workstream Program Project Customize" at bounding box center [623, 432] width 1246 height 865
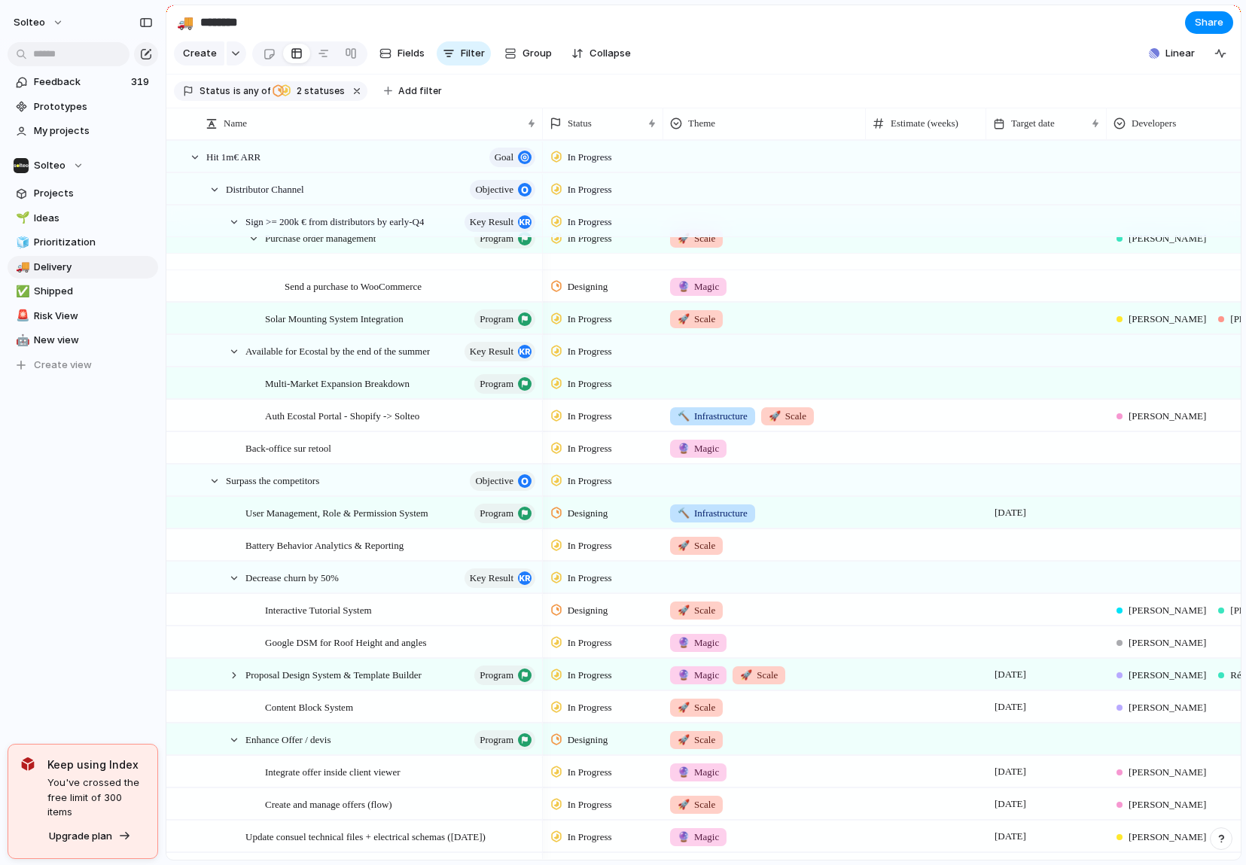
scroll to position [154, 0]
